Goal: Information Seeking & Learning: Learn about a topic

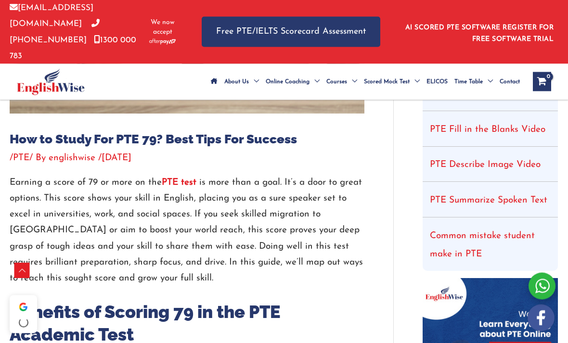
scroll to position [275, 0]
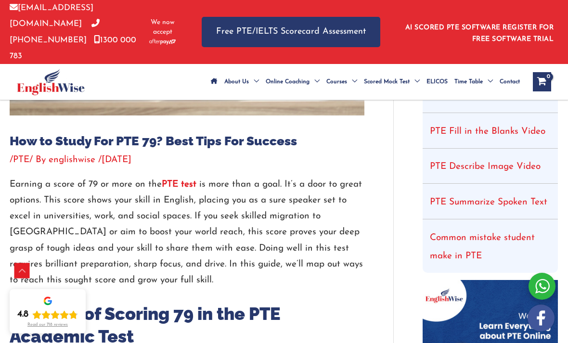
click at [491, 65] on span "Menu Toggle" at bounding box center [488, 82] width 10 height 34
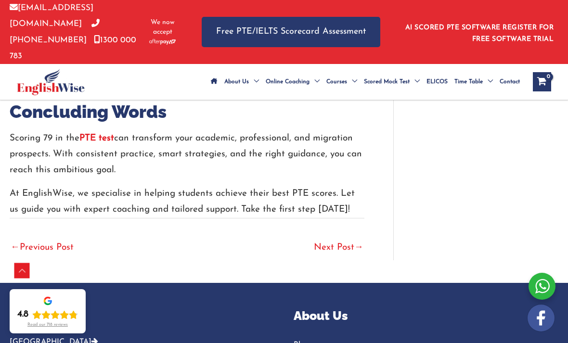
scroll to position [2578, 0]
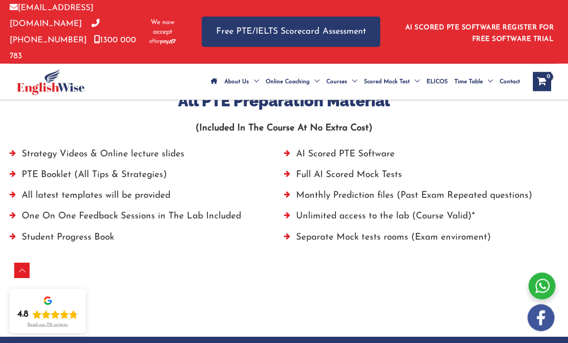
scroll to position [676, 0]
click at [364, 146] on li "AI Scored PTE Software" at bounding box center [421, 156] width 274 height 21
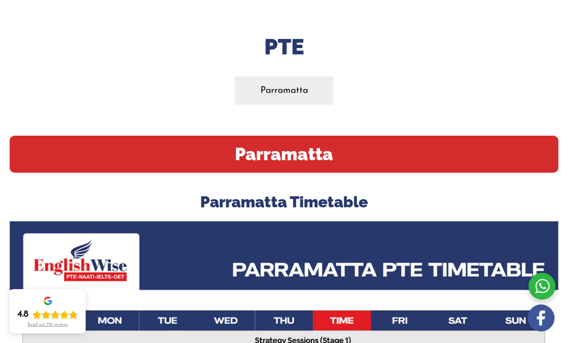
scroll to position [133, 0]
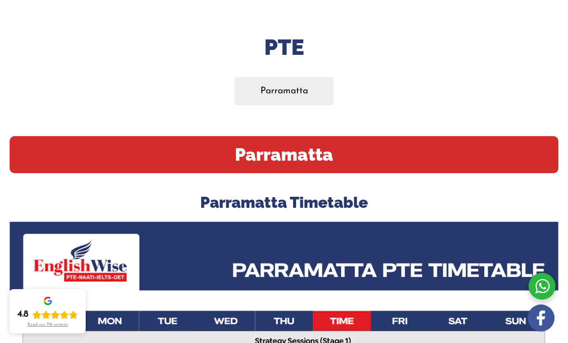
click at [541, 147] on h2 "Parramatta" at bounding box center [284, 154] width 549 height 37
click at [483, 141] on h2 "Parramatta" at bounding box center [284, 154] width 549 height 37
click at [299, 82] on link "Parramatta" at bounding box center [283, 91] width 99 height 28
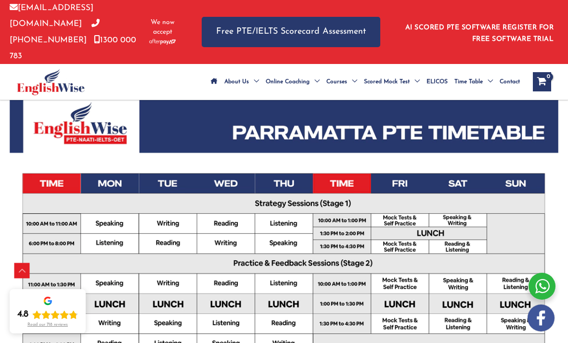
scroll to position [281, 0]
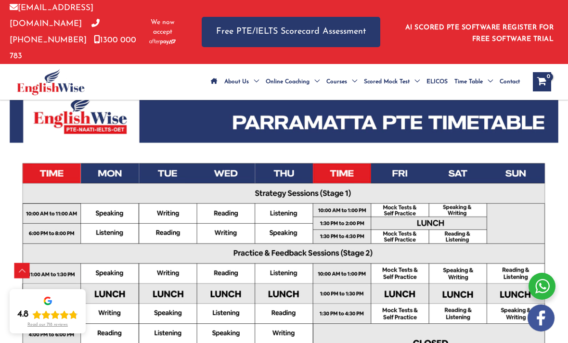
click at [361, 30] on link "Free PTE/IELTS Scorecard Assessment" at bounding box center [291, 32] width 179 height 30
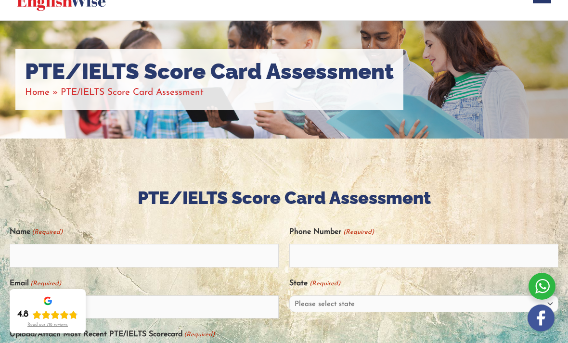
scroll to position [96, 0]
